Goal: Information Seeking & Learning: Learn about a topic

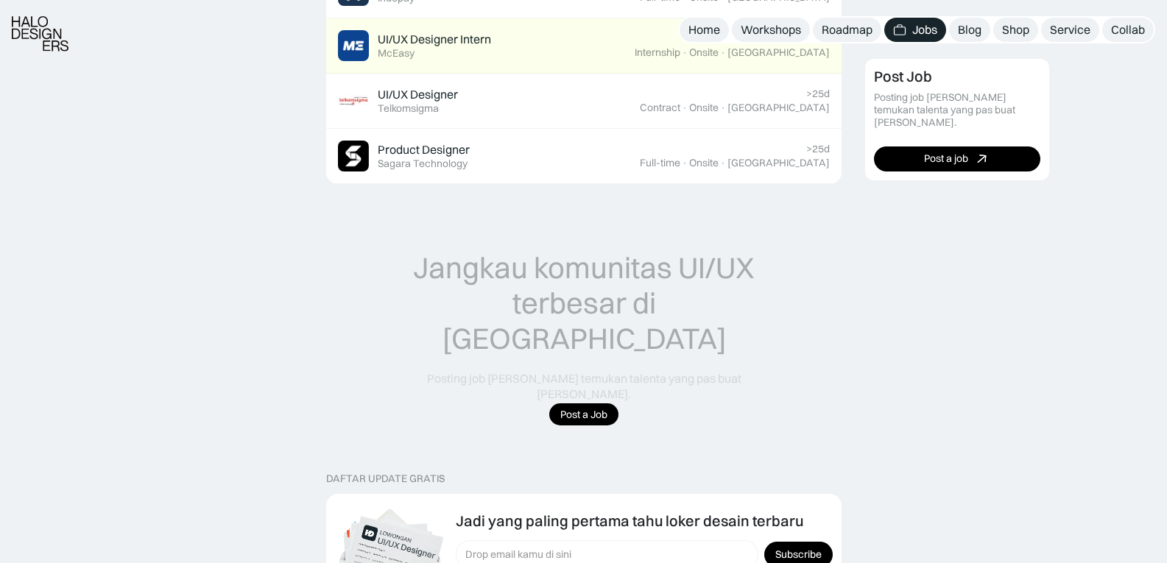
scroll to position [1220, 0]
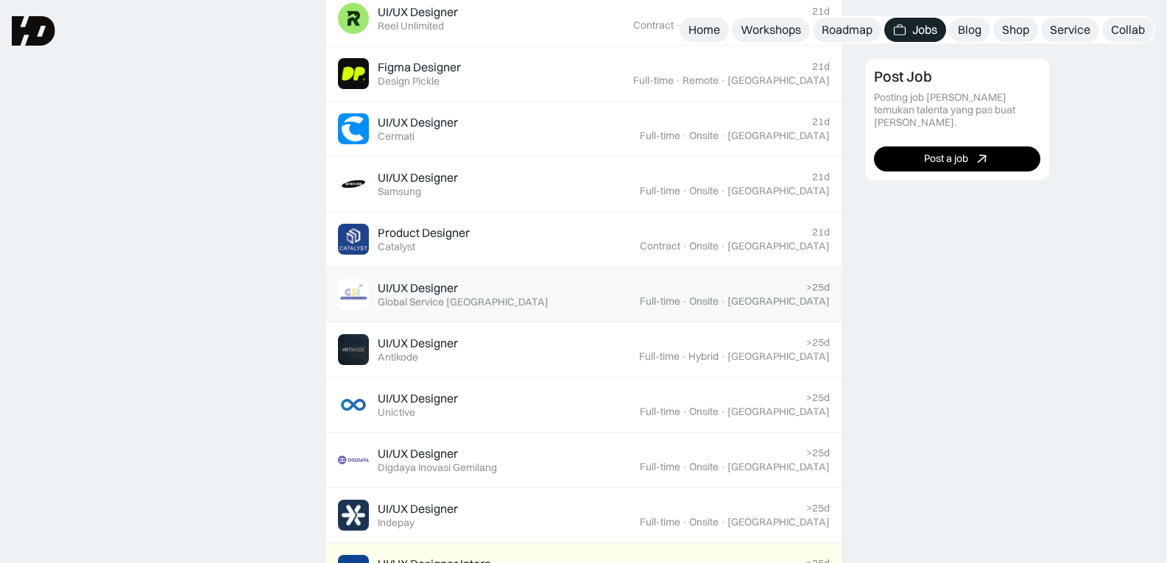
drag, startPoint x: 0, startPoint y: 0, endPoint x: 490, endPoint y: 316, distance: 582.9
click at [490, 316] on div "Product & Marketing Designer Featured Bookipi 21d Full-time · Remote · Indonesi…" at bounding box center [584, 322] width 516 height 773
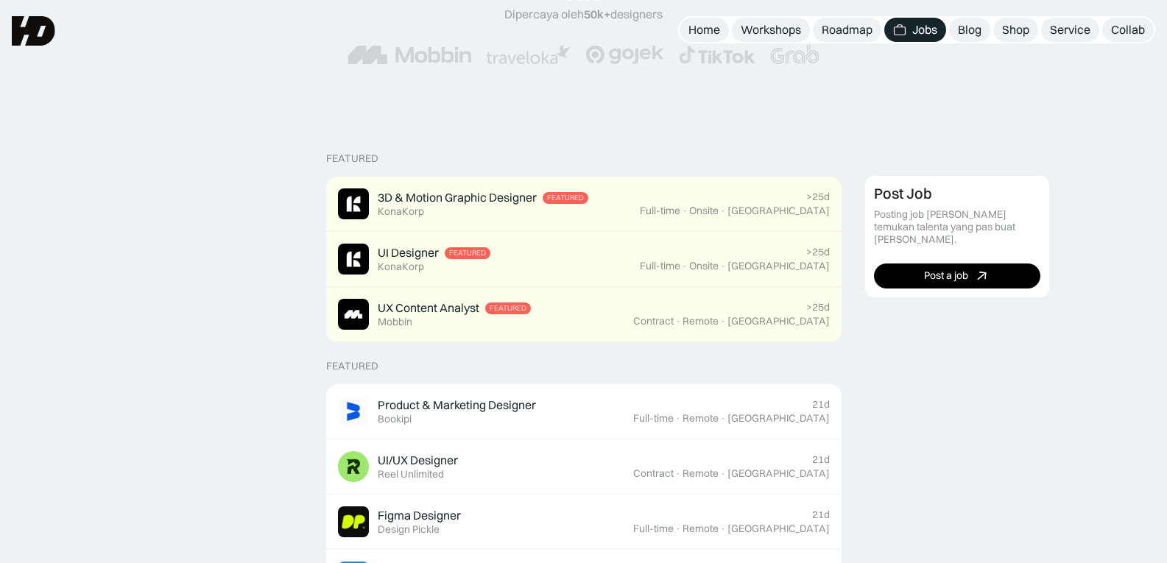
scroll to position [247, 0]
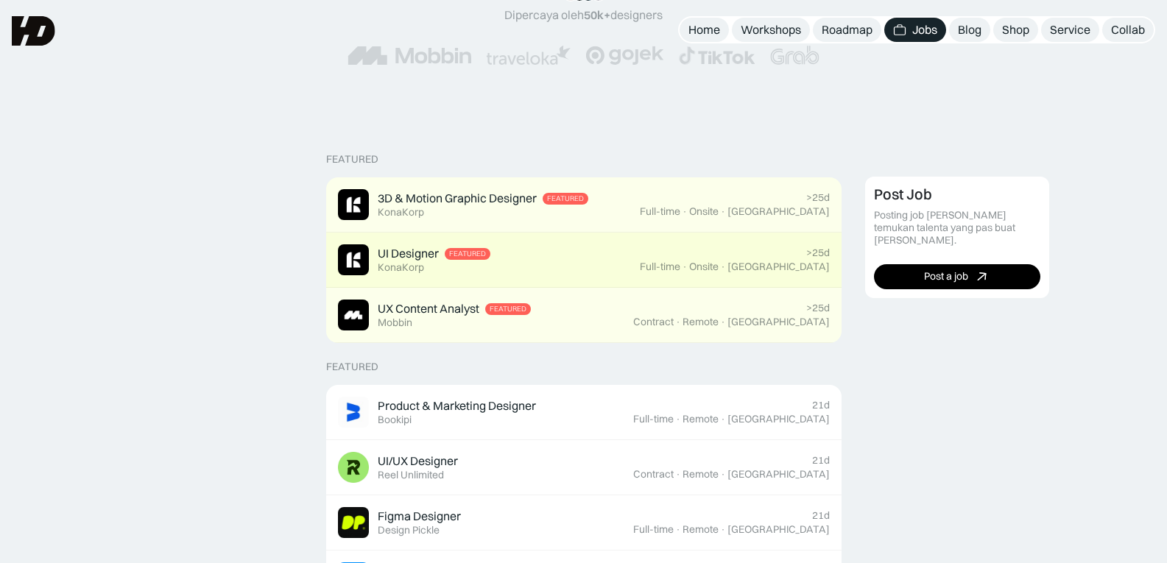
click at [507, 280] on link "UI Designer Featured KonaKorp >25d Full-time · Onsite · Jakarta" at bounding box center [584, 260] width 516 height 55
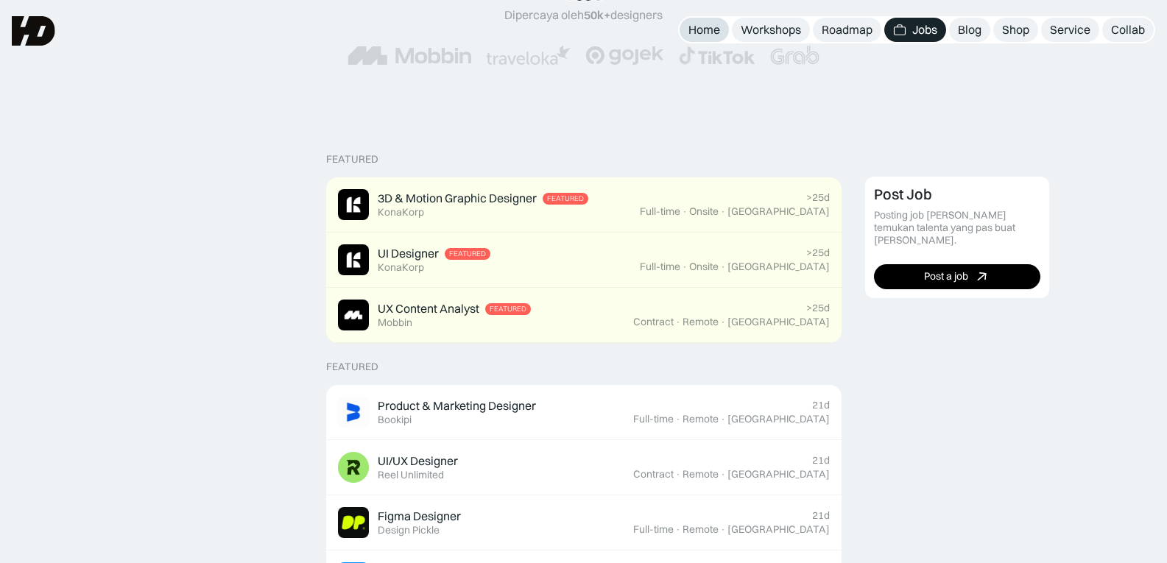
click at [712, 28] on div "Home" at bounding box center [705, 29] width 32 height 15
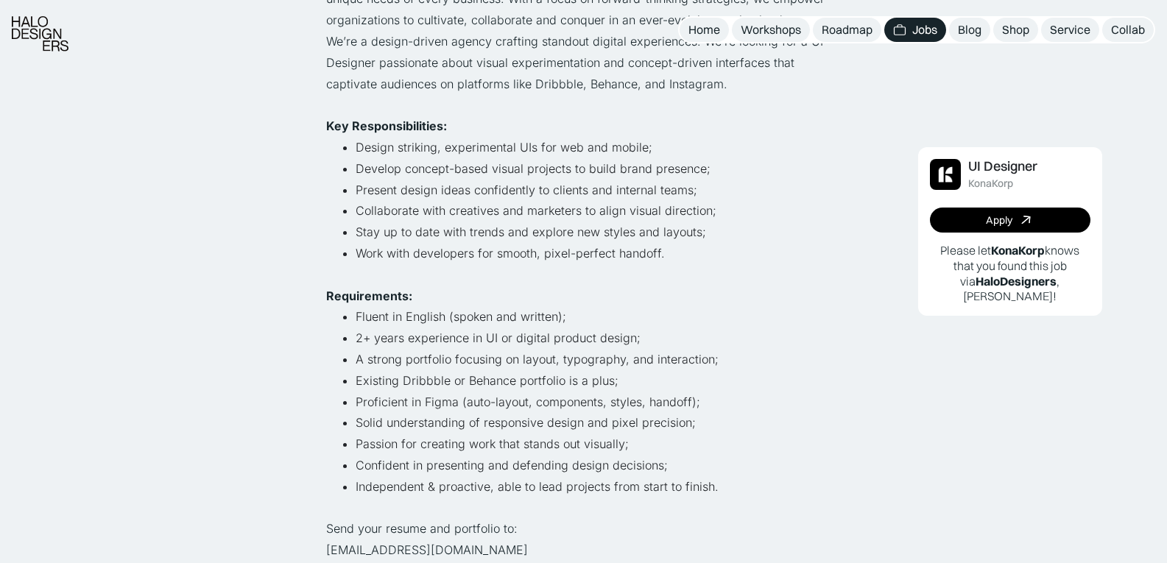
scroll to position [331, 0]
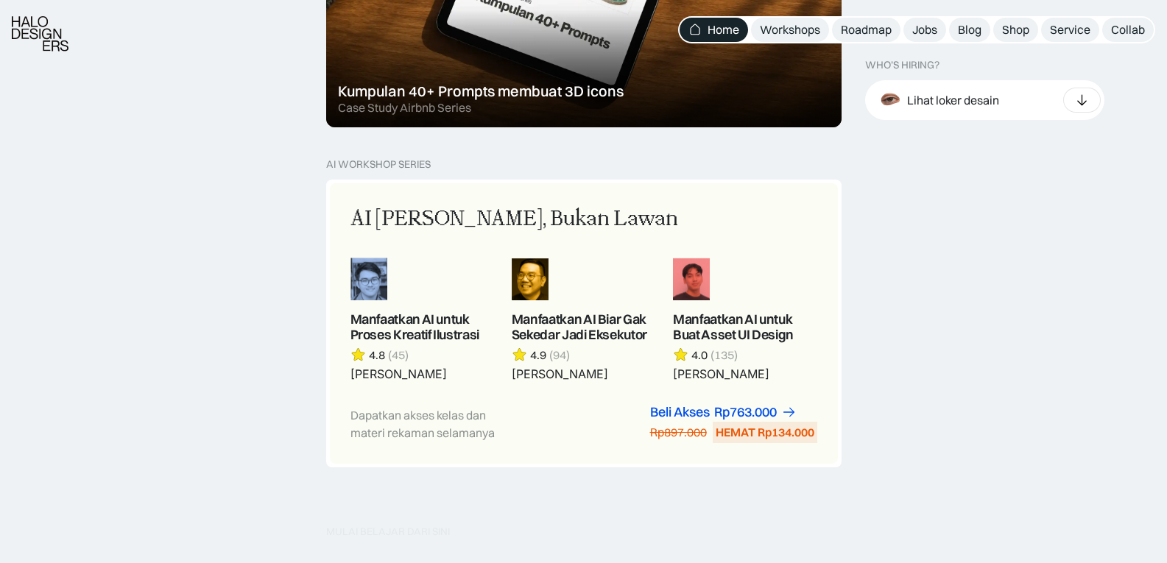
scroll to position [1214, 0]
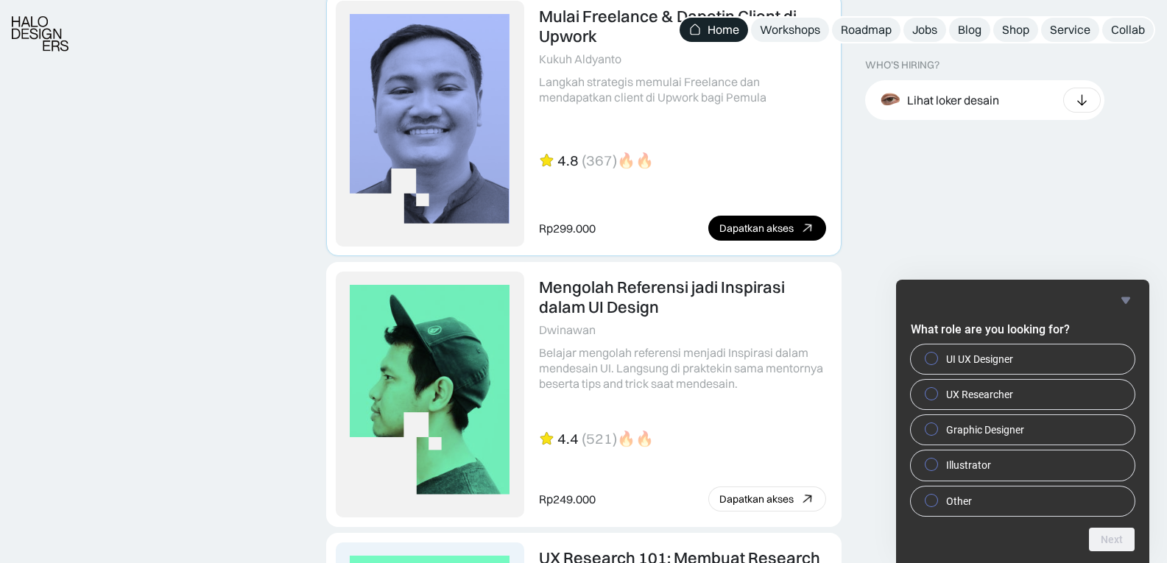
scroll to position [3227, 0]
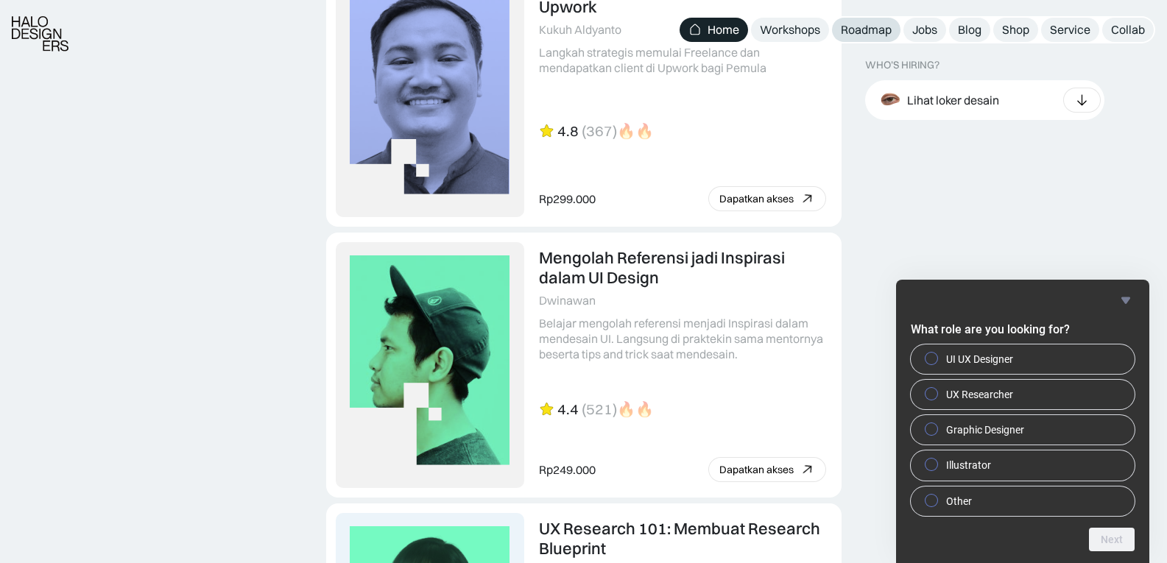
click at [873, 36] on div "Roadmap" at bounding box center [866, 29] width 51 height 15
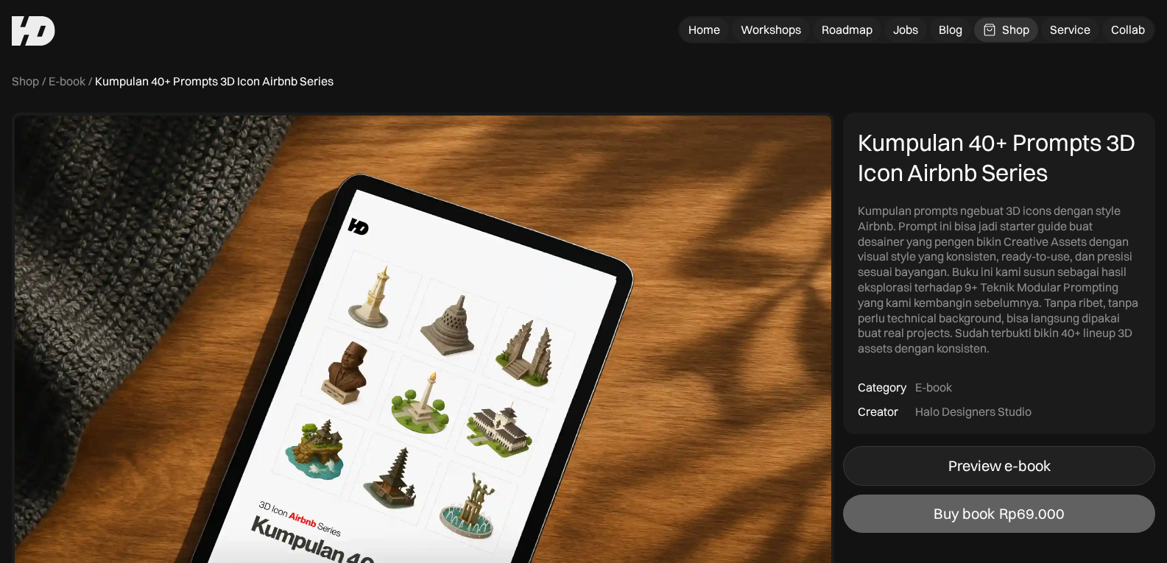
click at [991, 463] on div "Preview e-book" at bounding box center [1000, 466] width 102 height 18
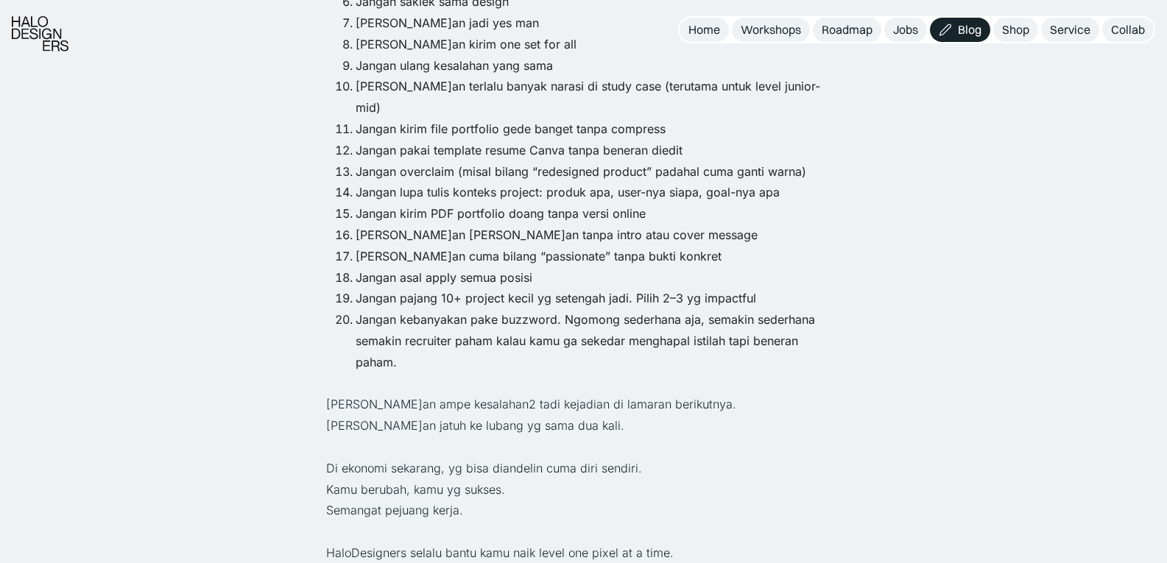
scroll to position [1812, 0]
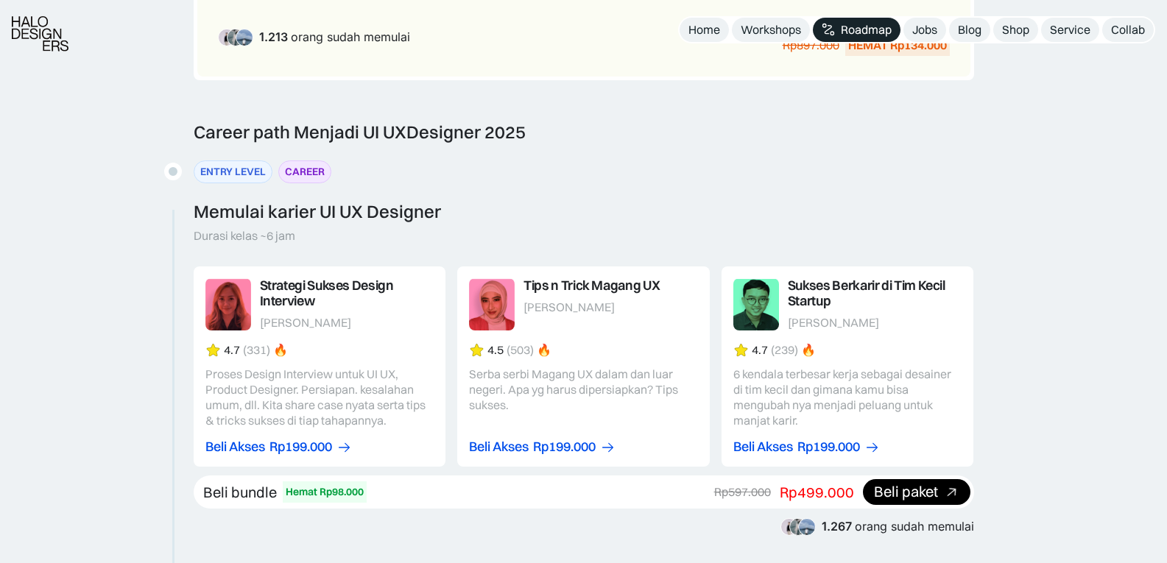
scroll to position [1445, 0]
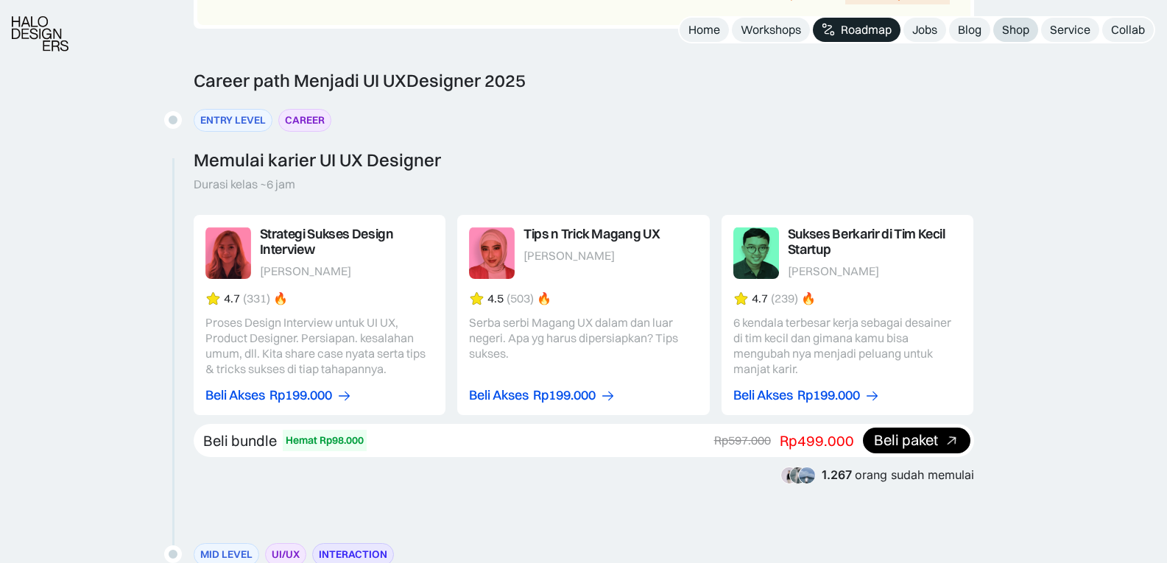
click at [1021, 32] on div "Shop" at bounding box center [1015, 29] width 27 height 15
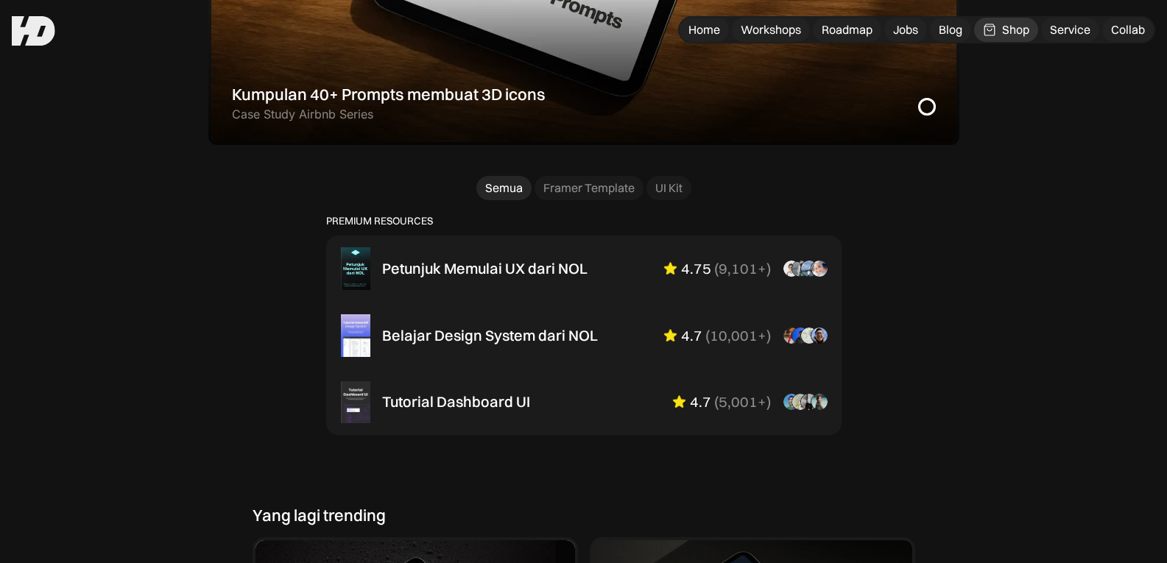
scroll to position [866, 0]
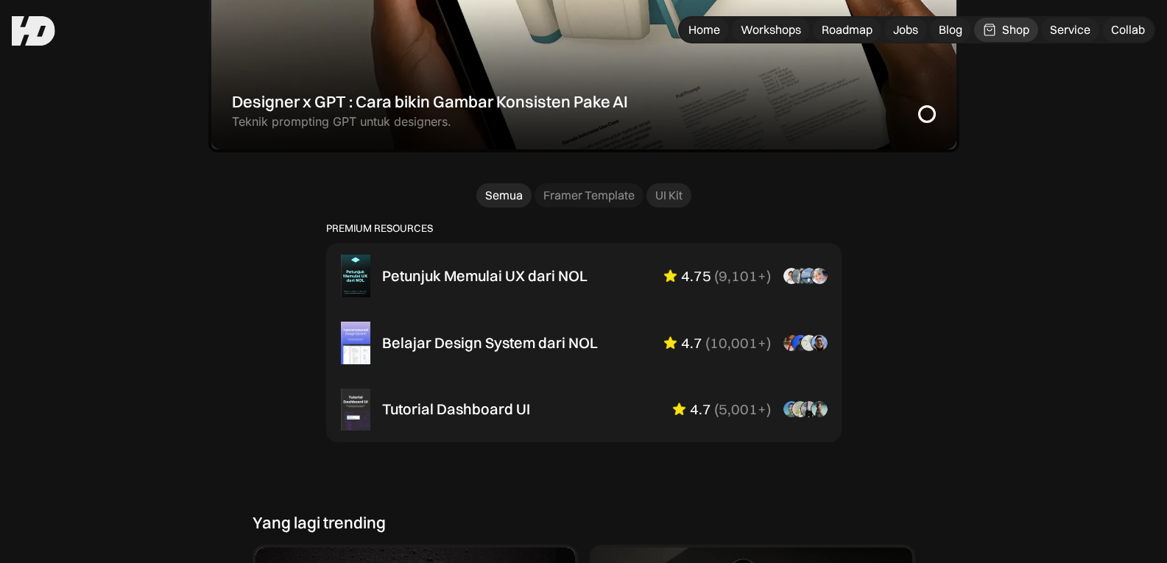
click at [663, 202] on div "UI Kit" at bounding box center [669, 195] width 27 height 15
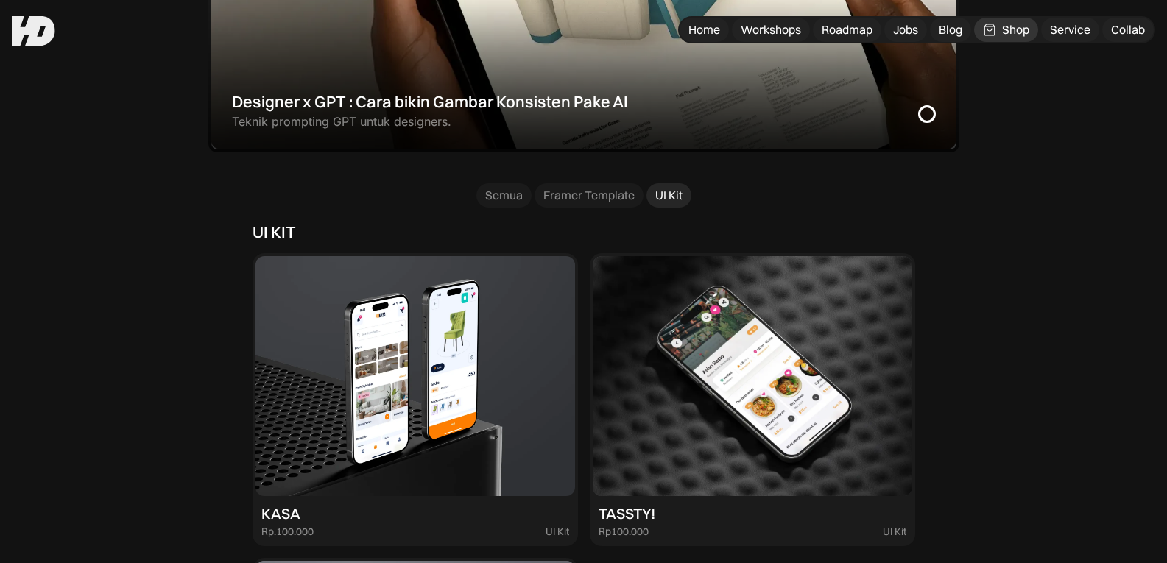
click at [419, 321] on img at bounding box center [416, 376] width 320 height 240
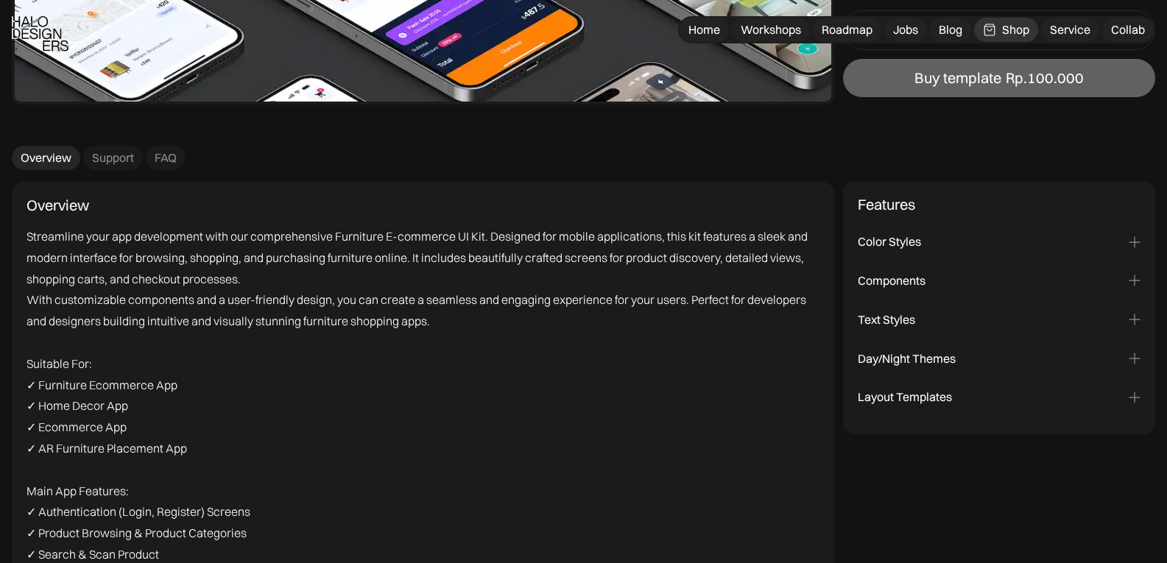
scroll to position [1925, 0]
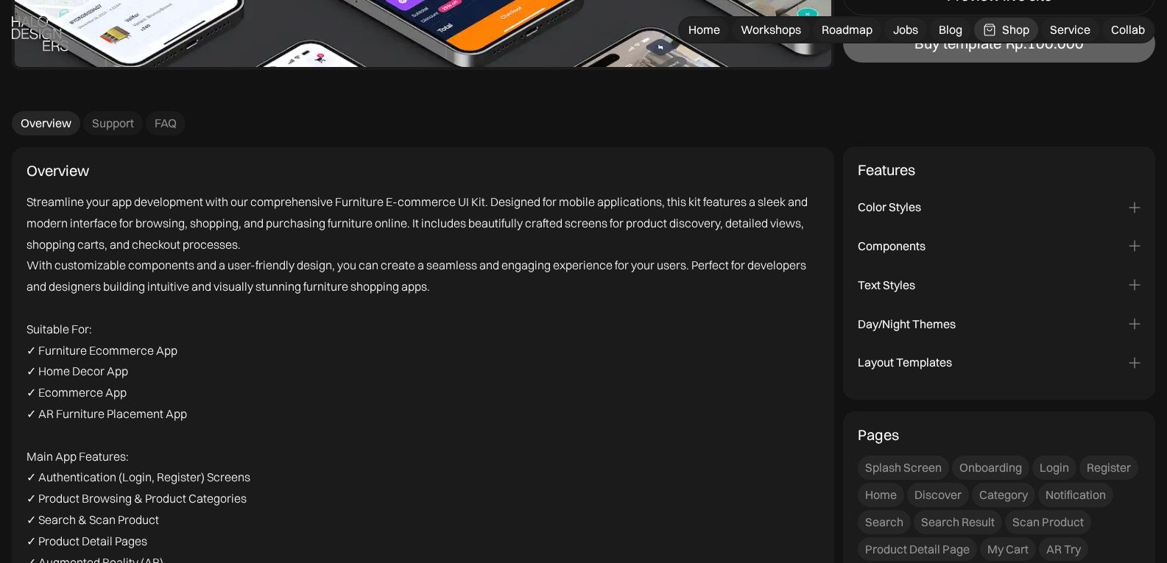
click at [935, 238] on div "Components Reusable components for faster design updates and consistent layouts…" at bounding box center [999, 249] width 283 height 39
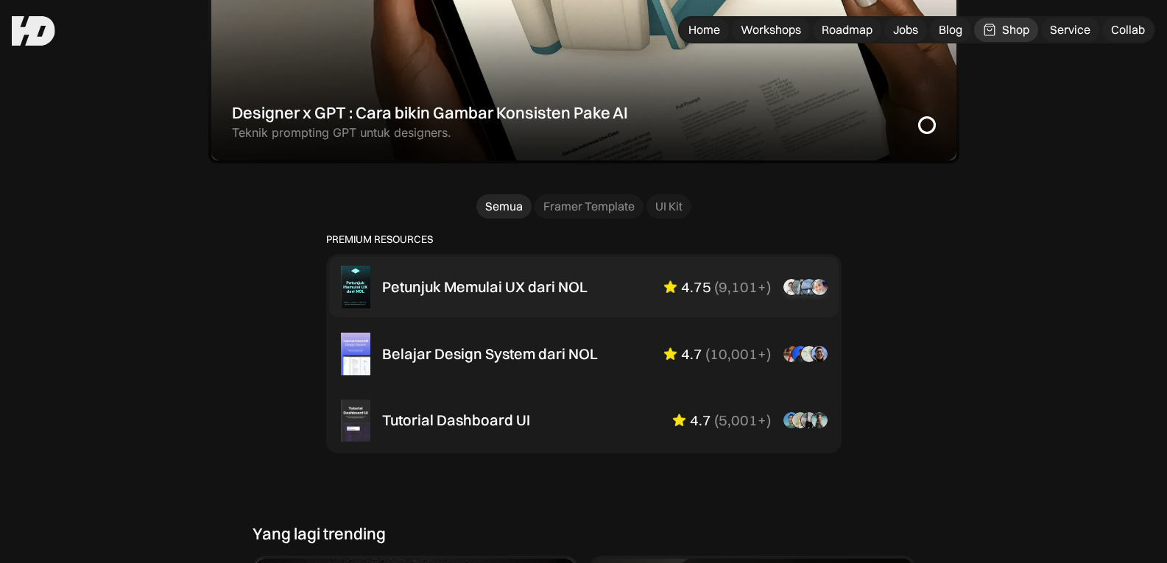
scroll to position [855, 0]
click at [535, 373] on div "Belajar Design System dari NOL 4.7 ( 10,001+ ) “Aku suka interactive tutorial g…" at bounding box center [584, 354] width 486 height 43
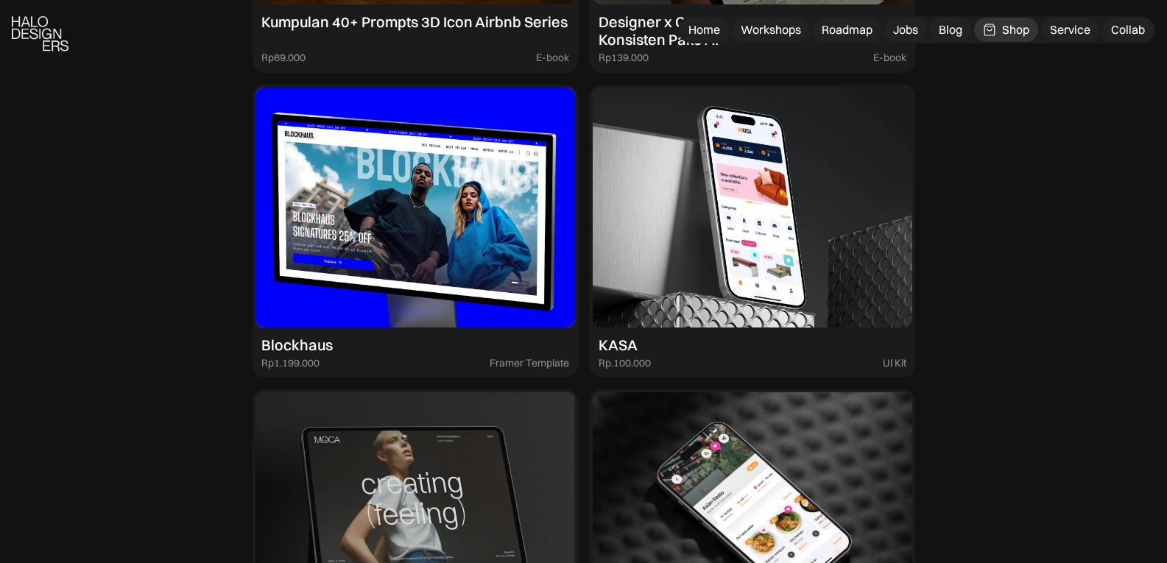
scroll to position [1979, 0]
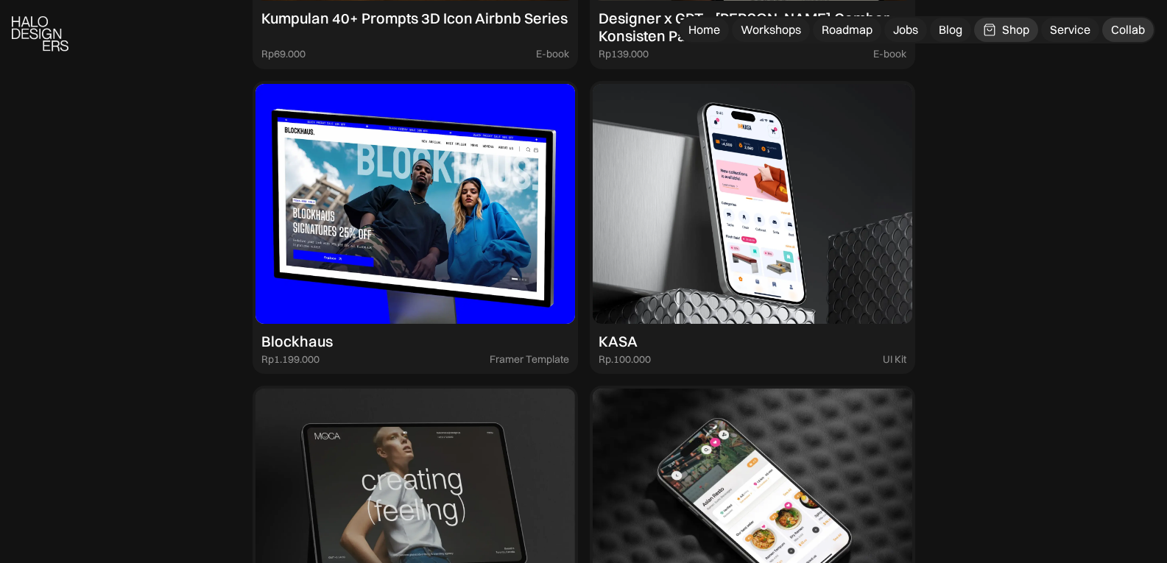
click at [1140, 37] on div "Collab" at bounding box center [1128, 29] width 34 height 15
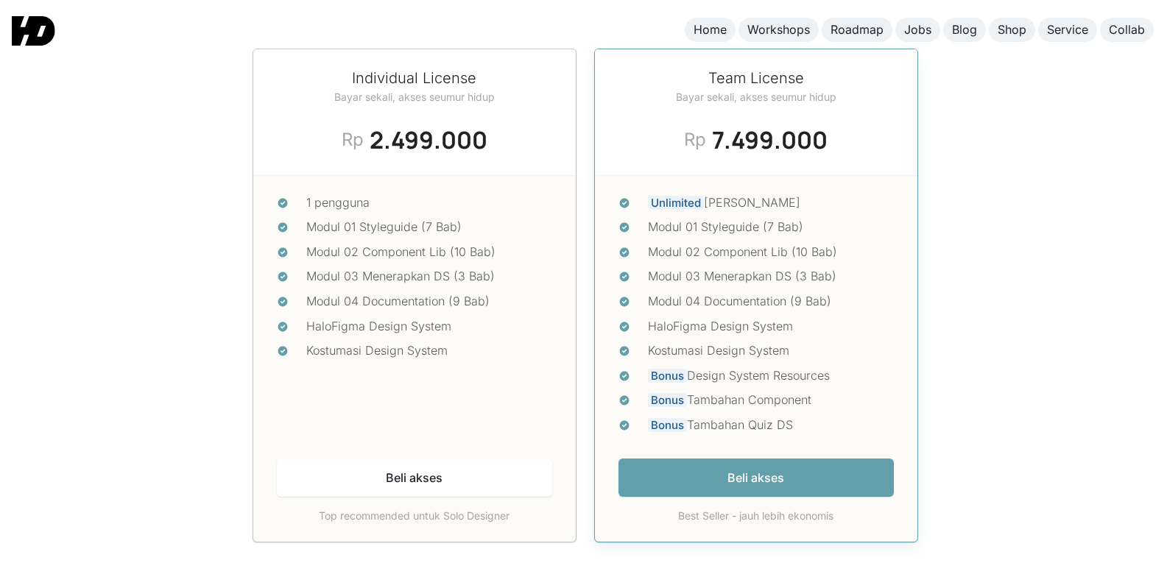
scroll to position [6202, 0]
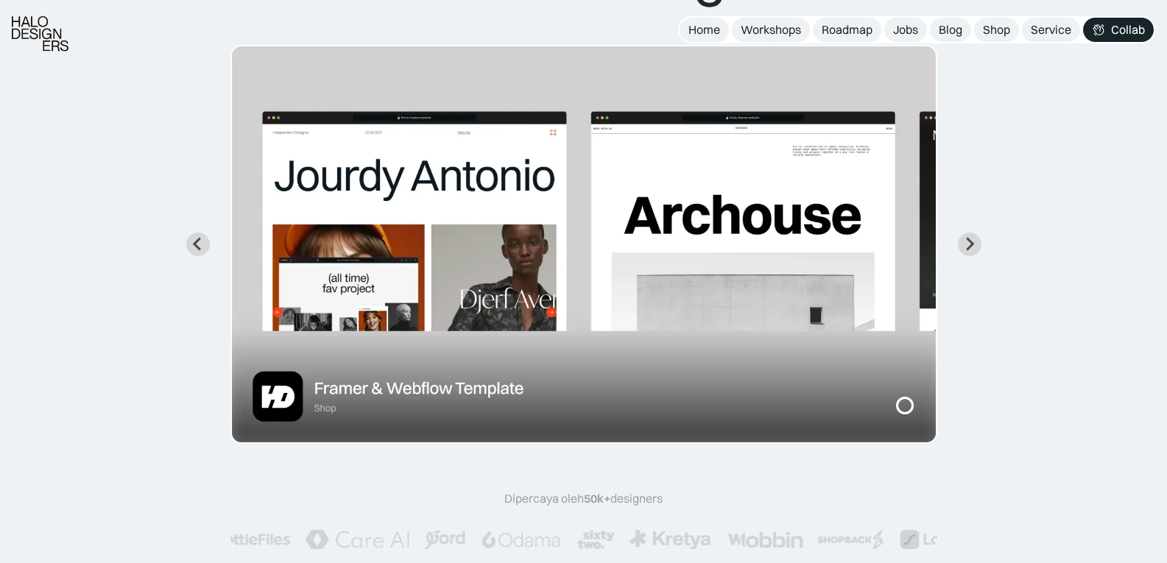
scroll to position [208, 0]
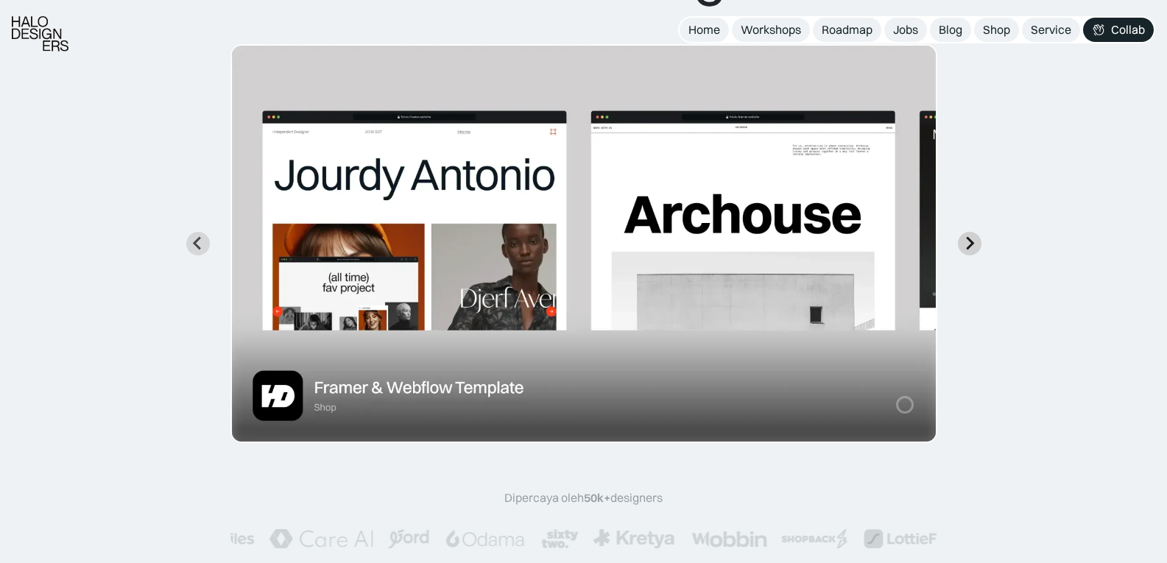
click at [974, 243] on icon "Next slide" at bounding box center [970, 243] width 14 height 14
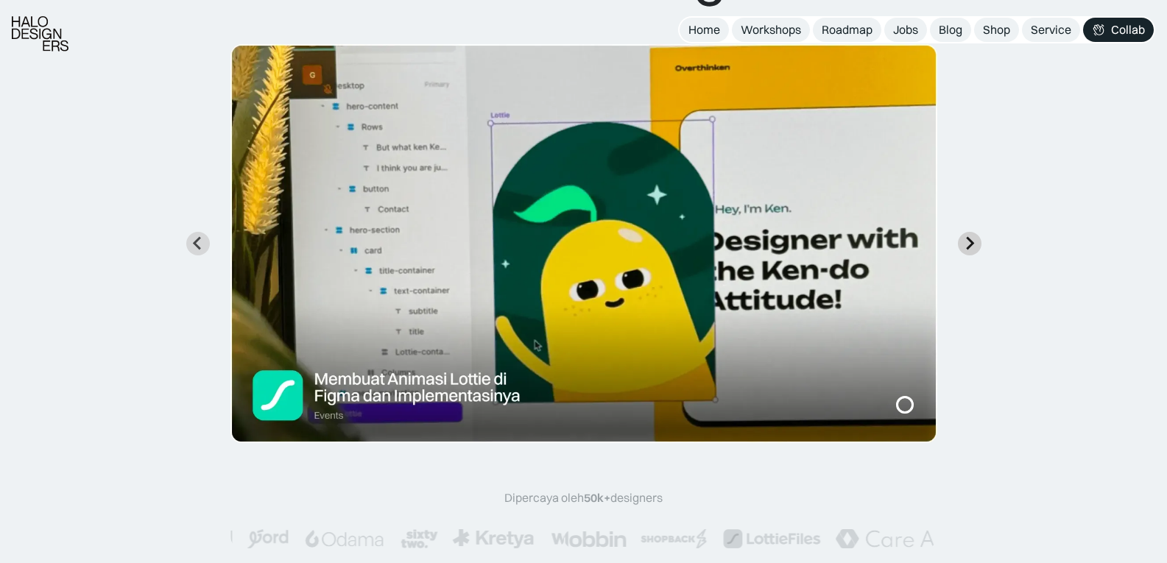
click at [974, 243] on icon "Next slide" at bounding box center [970, 243] width 14 height 14
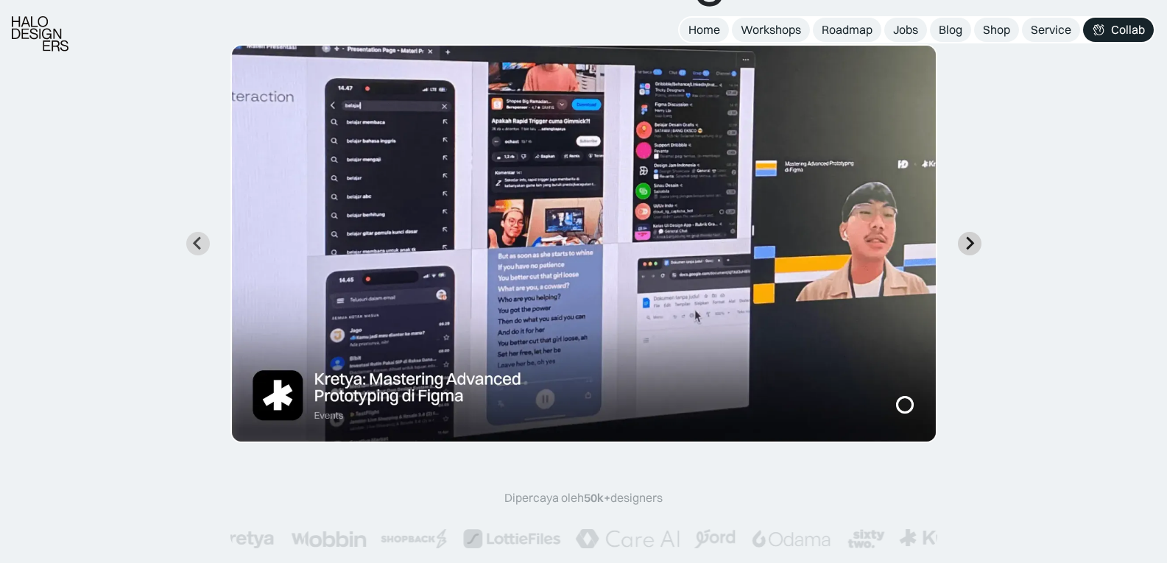
click at [974, 243] on icon "Next slide" at bounding box center [970, 243] width 14 height 14
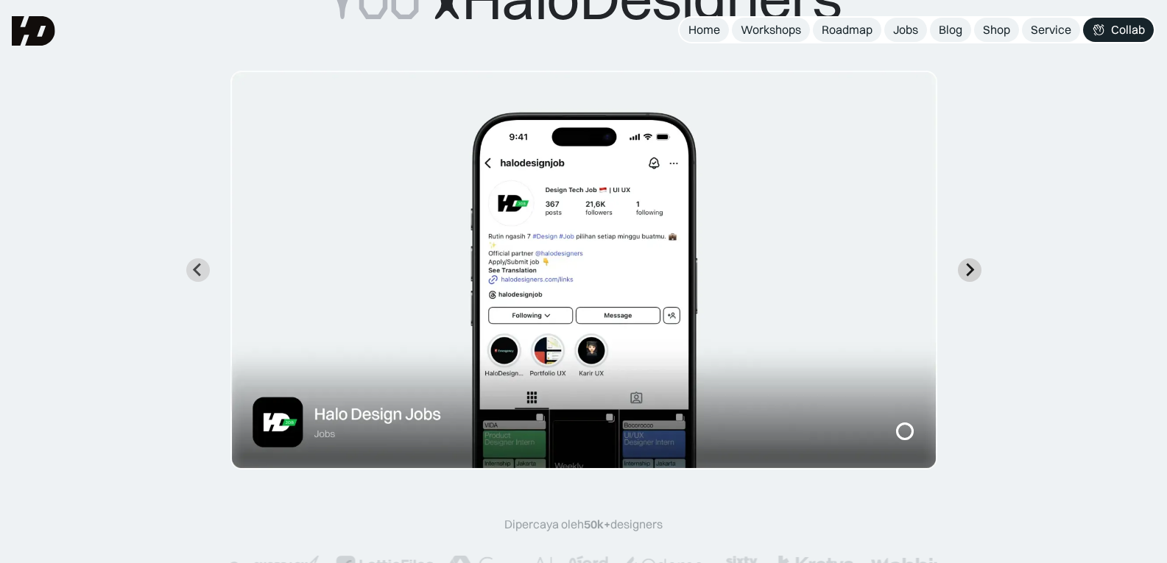
scroll to position [163, 0]
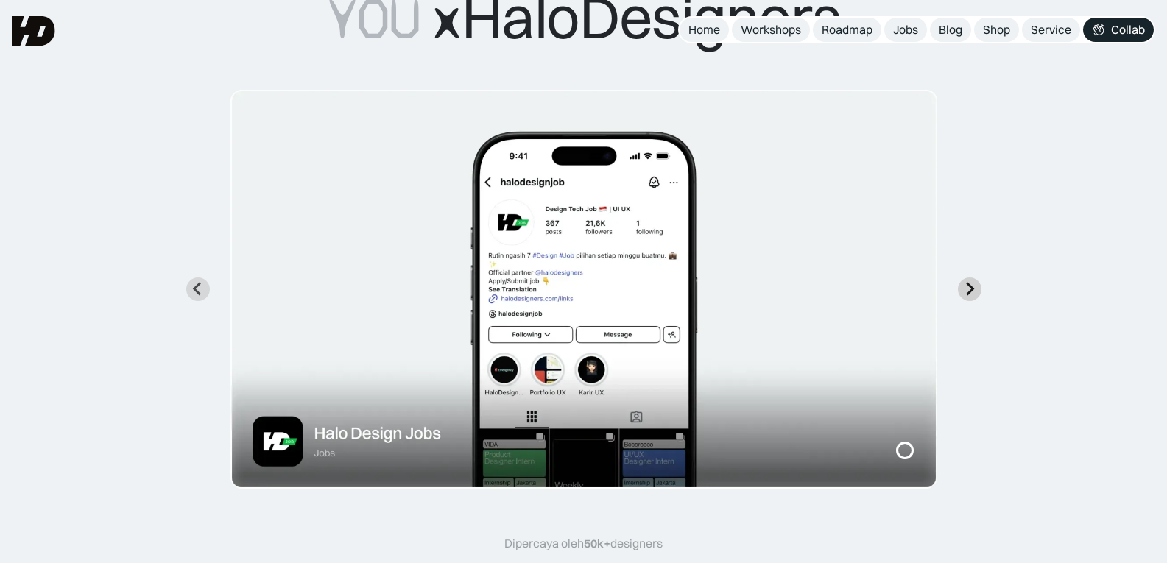
click at [974, 290] on icon "Next slide" at bounding box center [970, 289] width 14 height 14
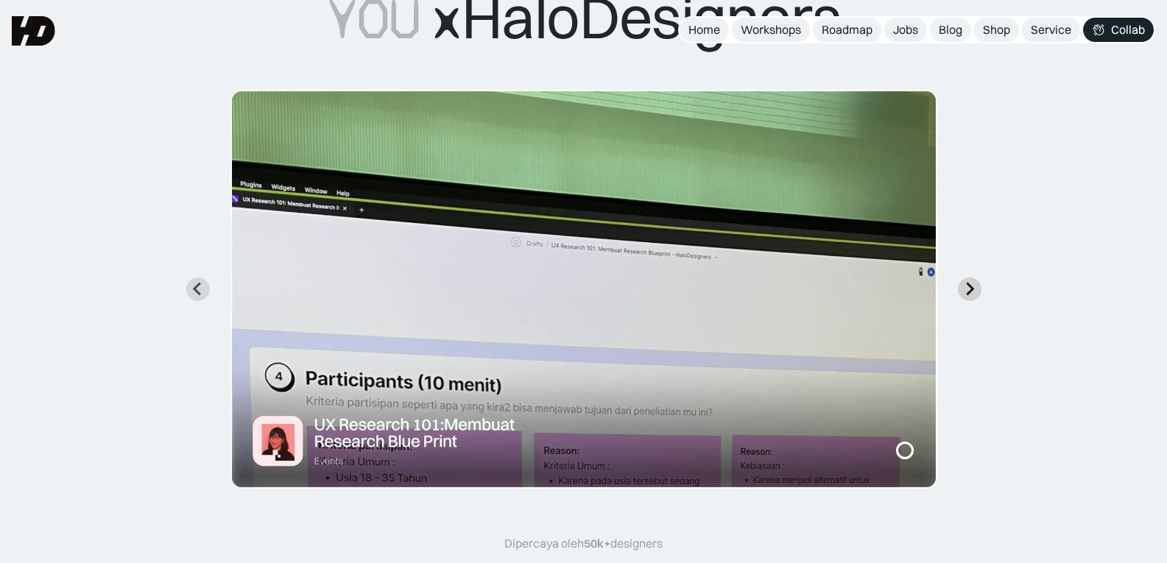
click at [974, 290] on icon "Next slide" at bounding box center [970, 289] width 14 height 14
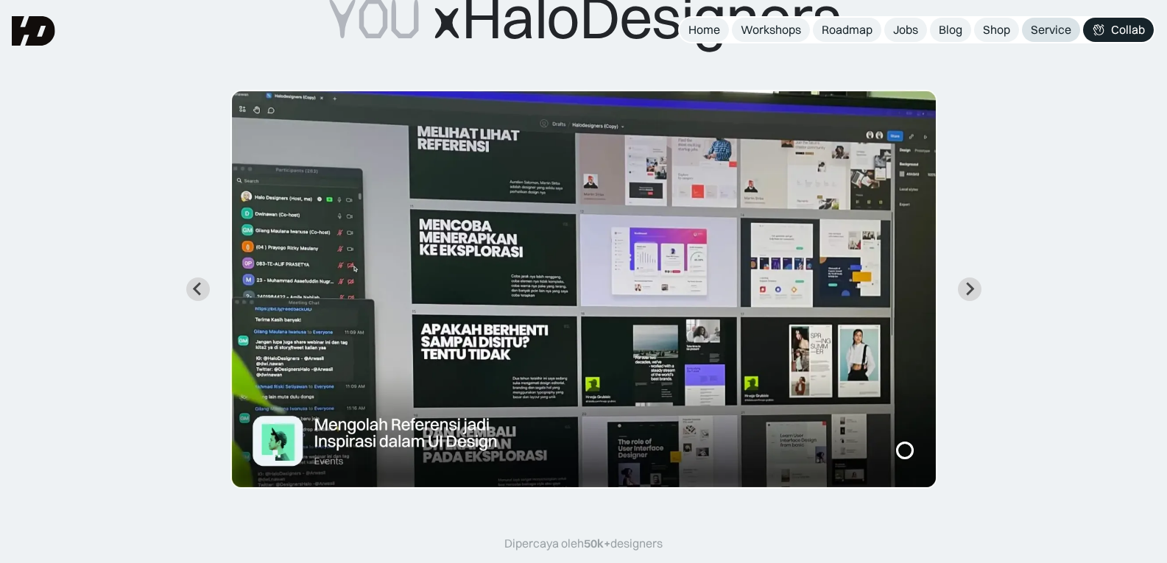
click at [1057, 38] on link "Service" at bounding box center [1051, 30] width 58 height 24
